Goal: Transaction & Acquisition: Register for event/course

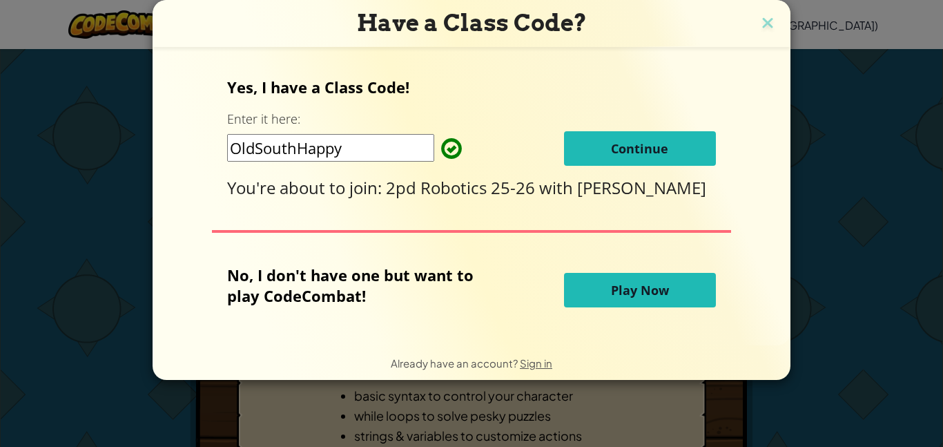
click at [630, 150] on span "Continue" at bounding box center [639, 148] width 57 height 17
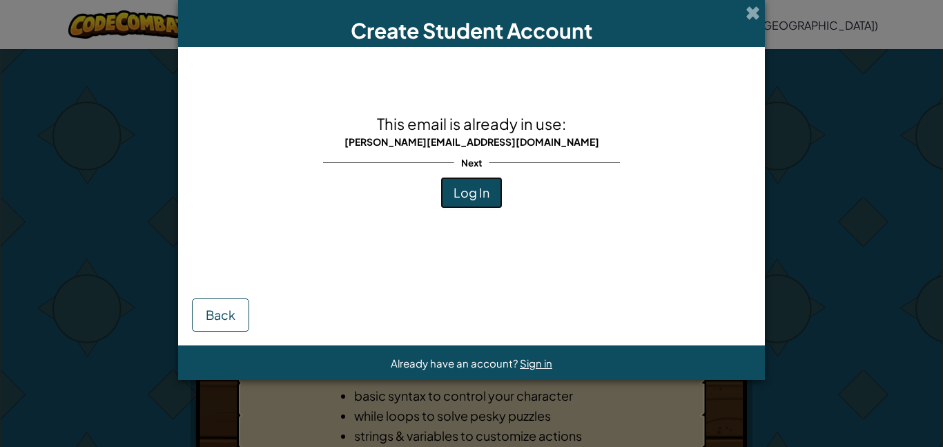
click at [489, 188] on button "Log In" at bounding box center [471, 193] width 62 height 32
